Goal: Information Seeking & Learning: Learn about a topic

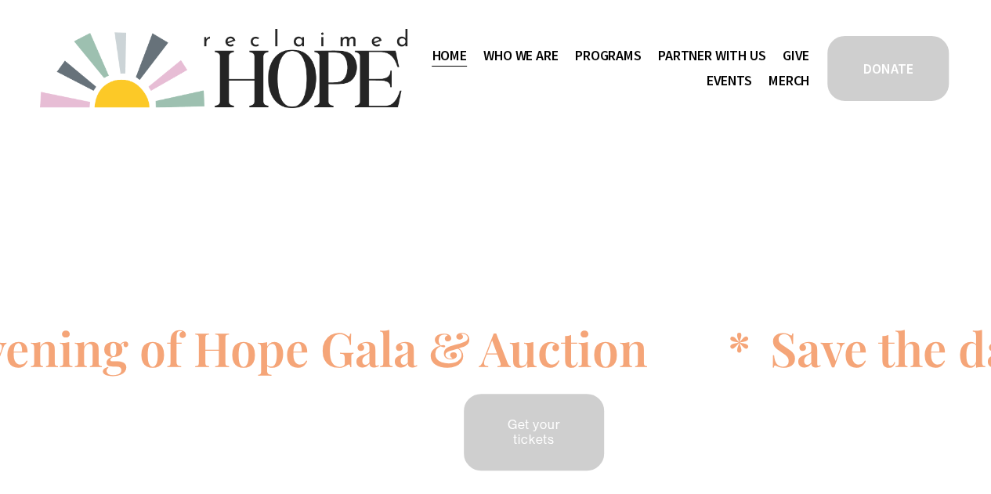
click at [0, 0] on span "Program Partners" at bounding box center [0, 0] width 0 height 0
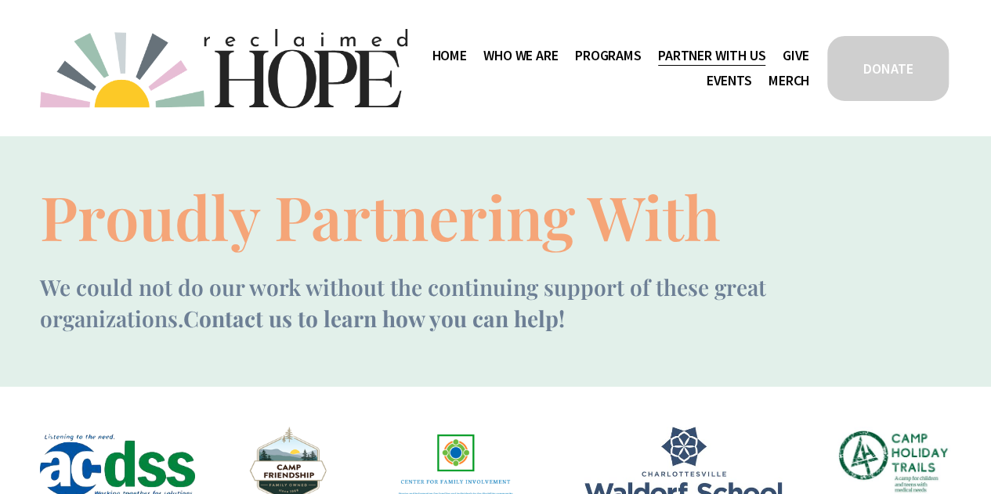
click at [719, 81] on link "Events" at bounding box center [728, 80] width 45 height 25
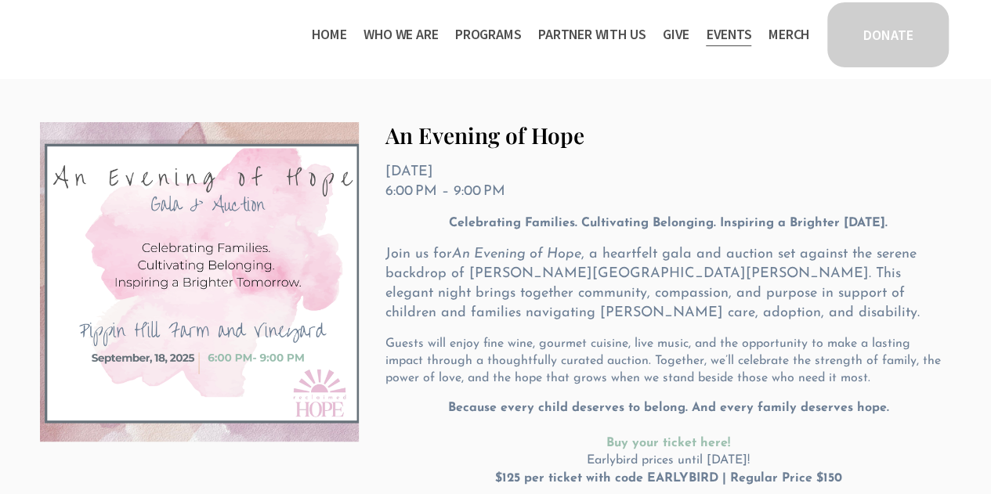
scroll to position [235, 0]
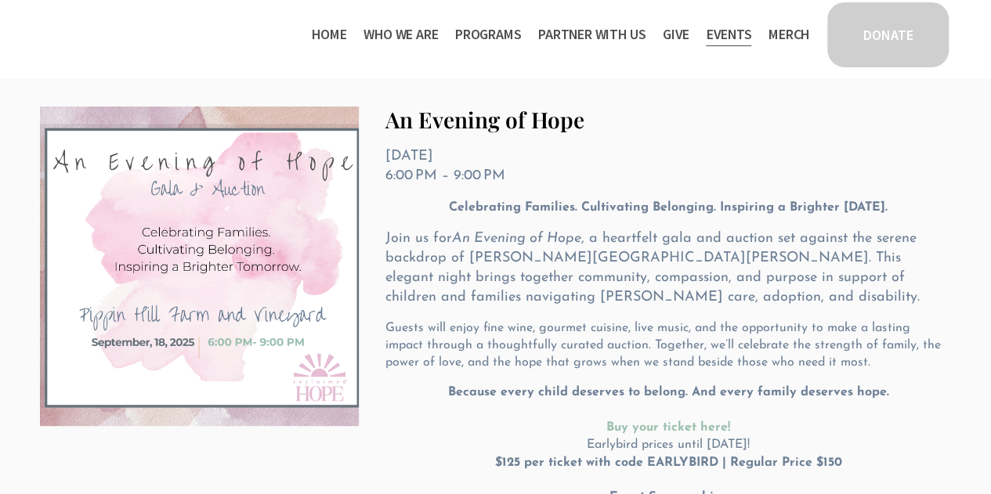
drag, startPoint x: 899, startPoint y: 209, endPoint x: 858, endPoint y: 214, distance: 41.0
click at [858, 214] on p "Celebrating Families. Cultivating Belonging. Inspiring a Brighter [DATE]." at bounding box center [667, 207] width 565 height 17
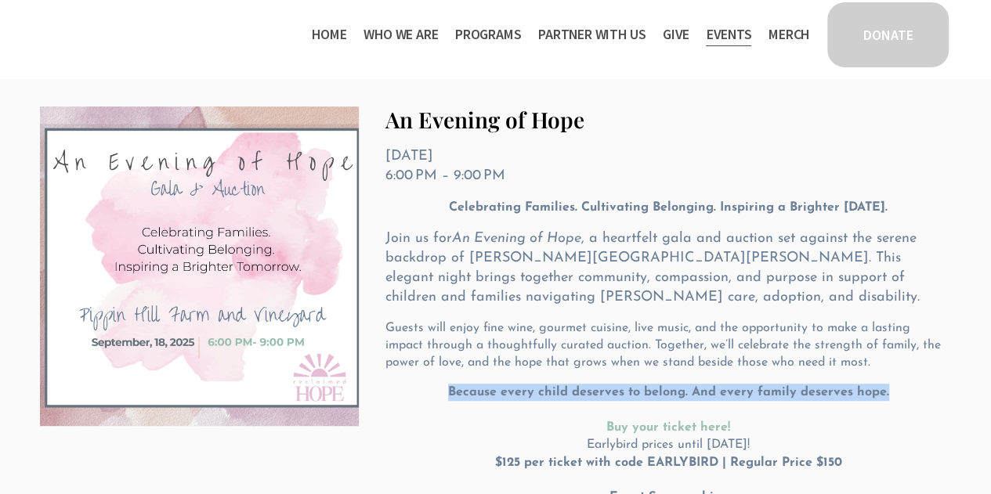
drag, startPoint x: 890, startPoint y: 395, endPoint x: 437, endPoint y: 391, distance: 452.6
click at [446, 383] on div "Celebrating Families. Cultivating Belonging. Inspiring a Brighter [DATE]. Join …" at bounding box center [667, 394] width 565 height 390
copy strong "Because every child deserves to belong. And every family deserves hope."
